Goal: Task Accomplishment & Management: Use online tool/utility

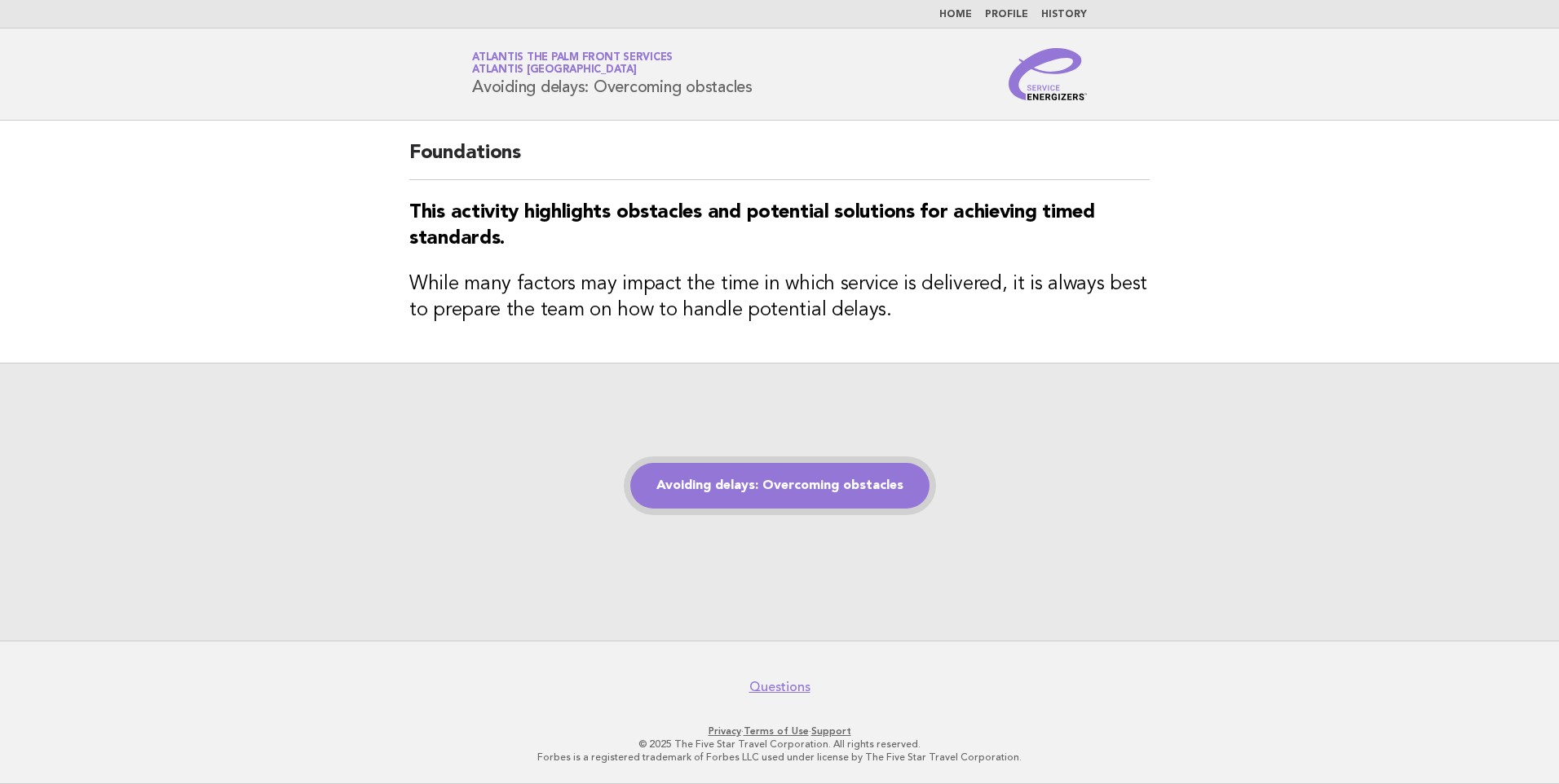
click at [810, 485] on link "Avoiding delays: Overcoming obstacles" at bounding box center [780, 486] width 299 height 46
click at [829, 479] on link "Avoiding delays: Overcoming obstacles" at bounding box center [780, 486] width 299 height 46
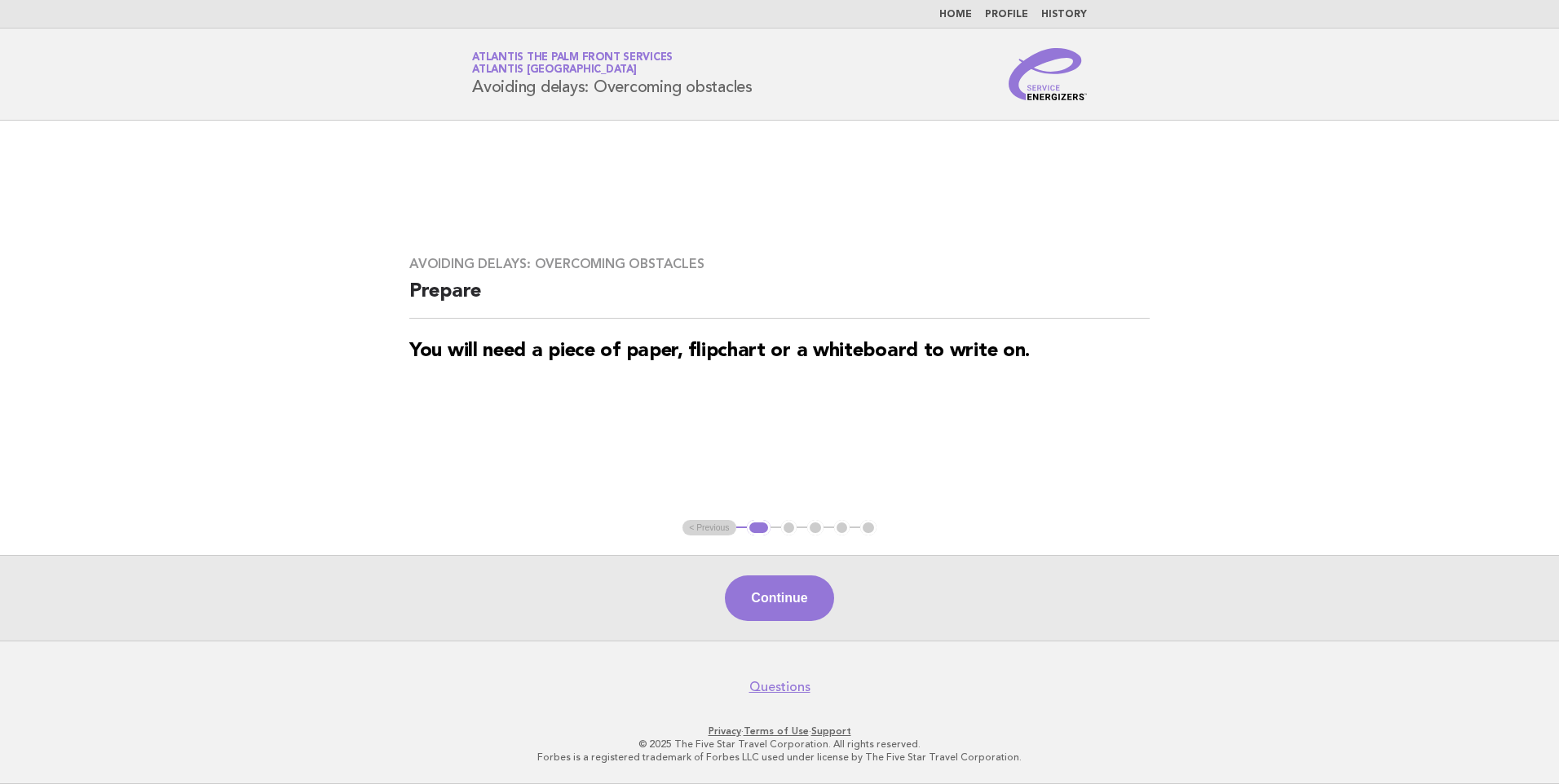
click at [793, 525] on ul "< Previous 1 2 3 4 5" at bounding box center [780, 527] width 194 height 16
click at [787, 527] on ul "< Previous 1 2 3 4 5" at bounding box center [780, 527] width 194 height 16
click at [807, 591] on button "Continue" at bounding box center [779, 599] width 109 height 46
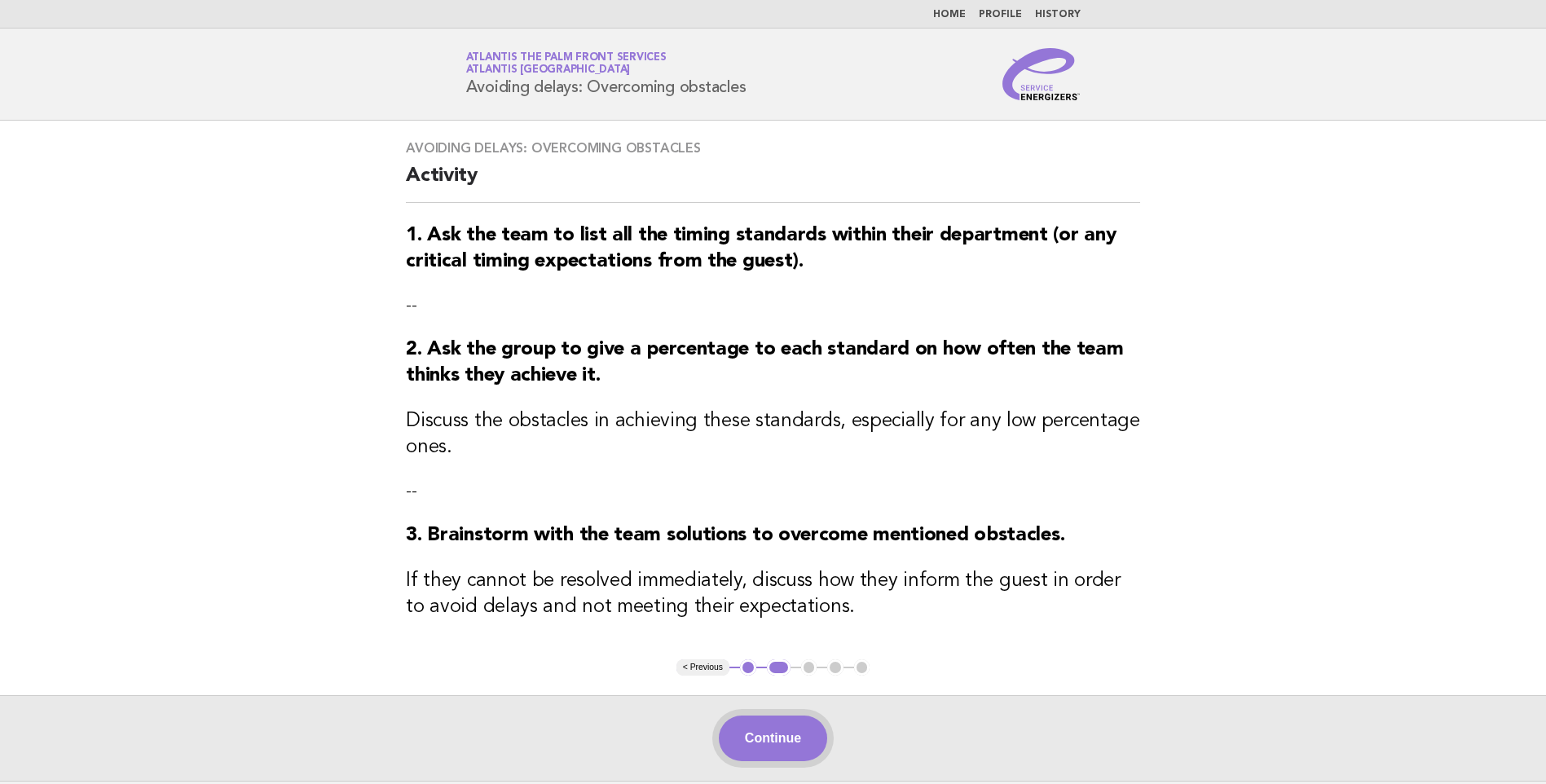
click at [798, 729] on button "Continue" at bounding box center [773, 739] width 109 height 46
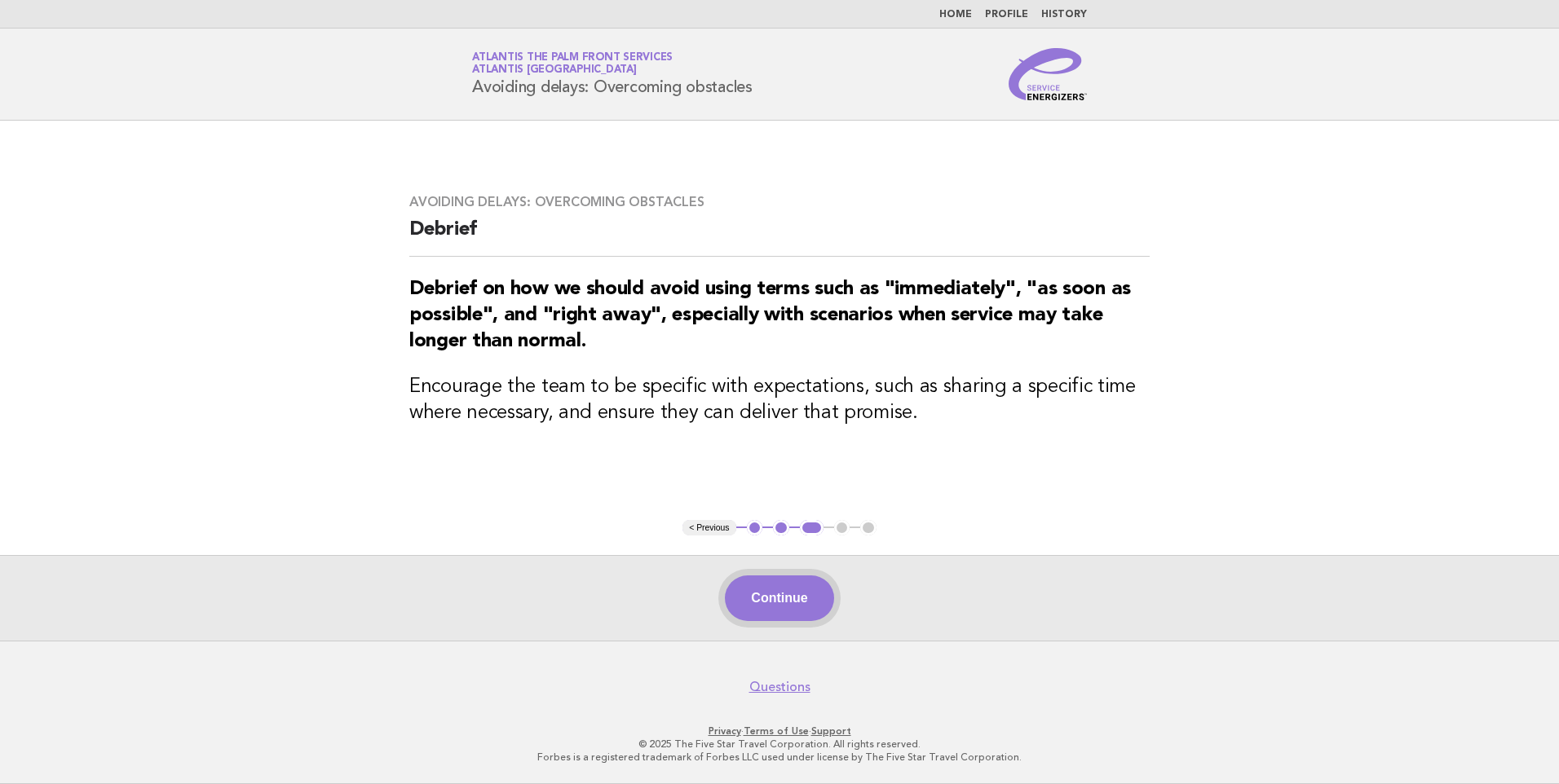
click at [784, 605] on button "Continue" at bounding box center [779, 599] width 109 height 46
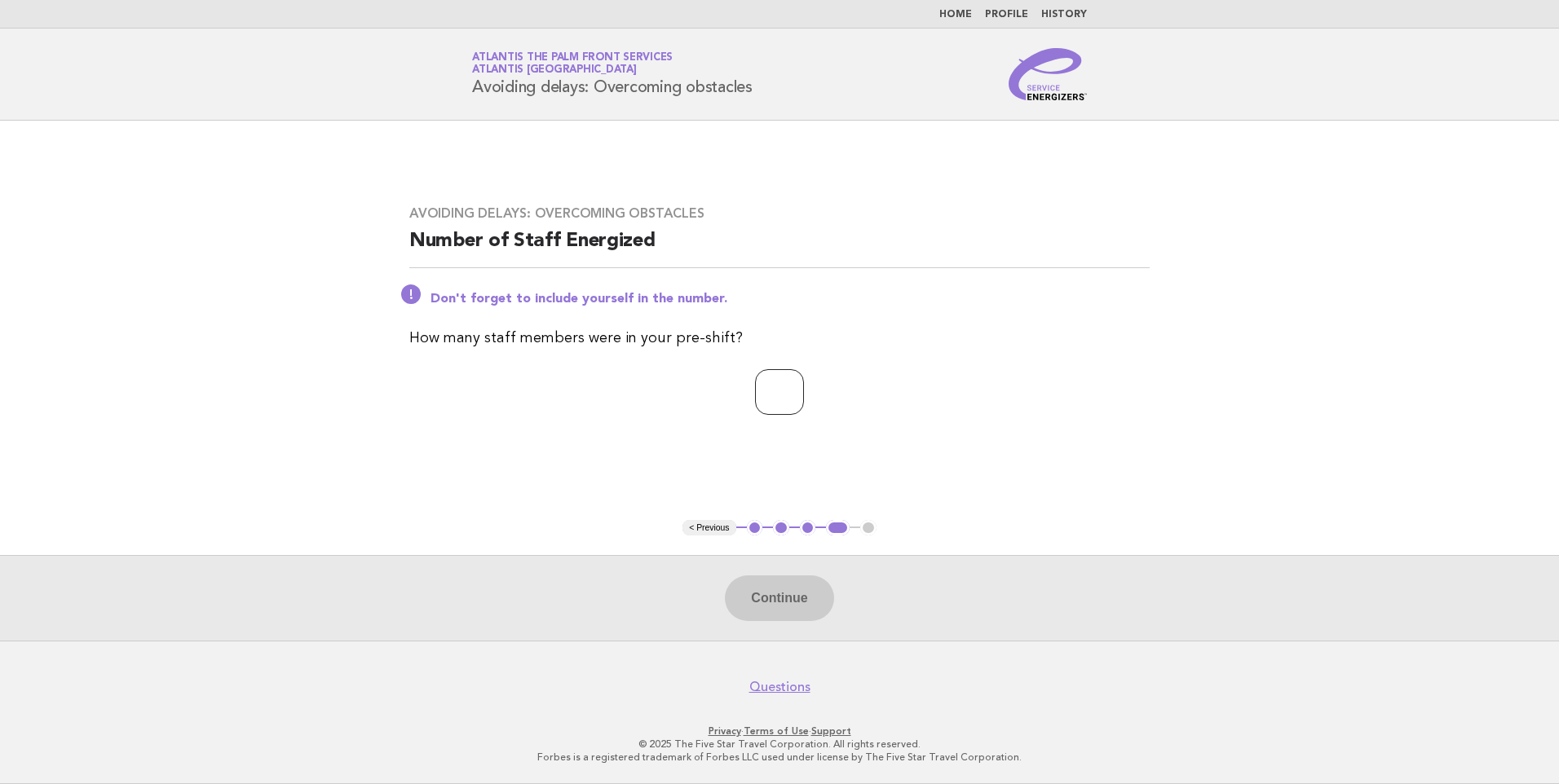
click at [763, 401] on input "number" at bounding box center [780, 392] width 49 height 46
type input "*"
click at [807, 610] on button "Continue" at bounding box center [779, 599] width 109 height 46
